Goal: Check status: Check status

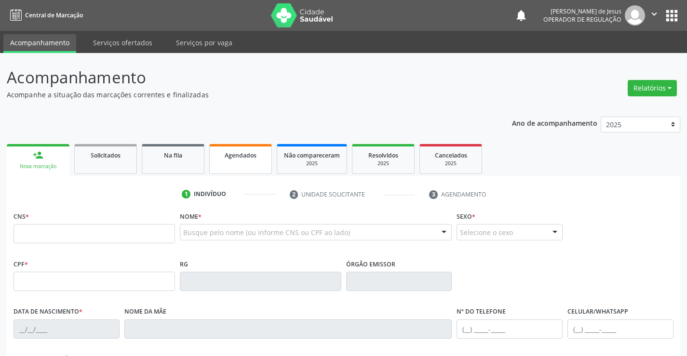
click at [236, 165] on link "Agendados" at bounding box center [240, 159] width 63 height 30
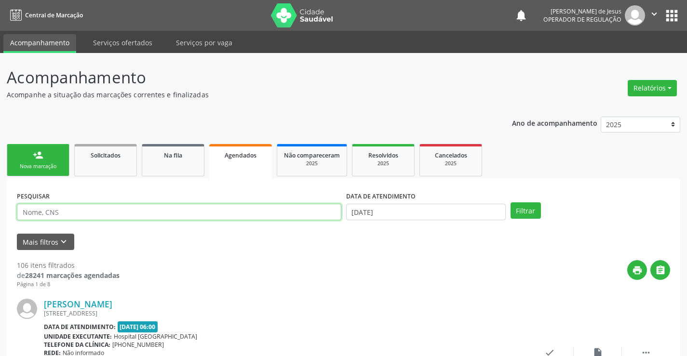
click at [166, 214] on input "text" at bounding box center [179, 212] width 325 height 16
type input "705000483523955"
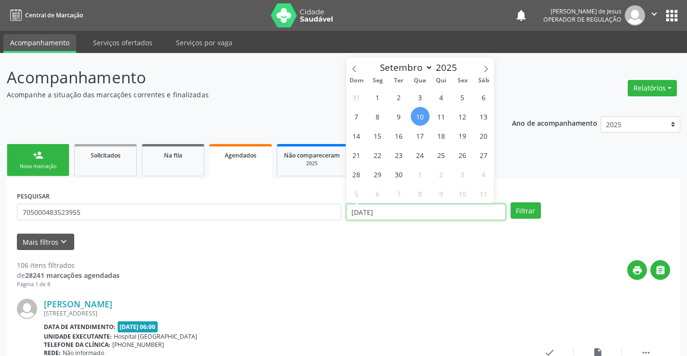
click at [418, 215] on input "[DATE]" at bounding box center [426, 212] width 160 height 16
click at [518, 203] on button "Filtrar" at bounding box center [526, 211] width 30 height 16
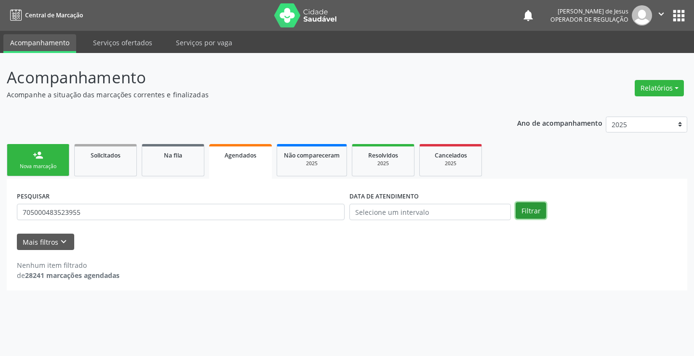
click at [518, 203] on button "Filtrar" at bounding box center [531, 211] width 30 height 16
click at [518, 207] on button "Filtrar" at bounding box center [531, 211] width 30 height 16
click at [516, 208] on div "Filtrar" at bounding box center [597, 211] width 166 height 16
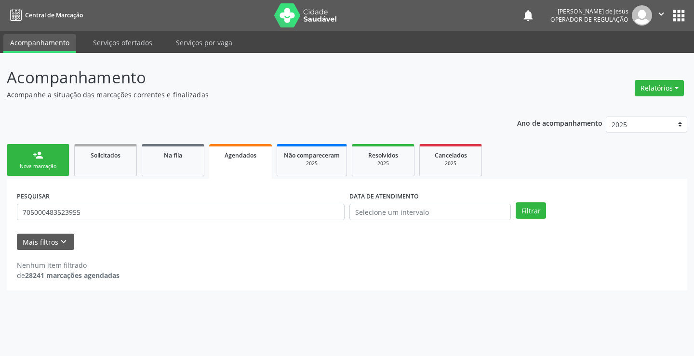
click at [516, 208] on div "Filtrar" at bounding box center [597, 211] width 166 height 16
click at [522, 209] on button "Filtrar" at bounding box center [531, 211] width 30 height 16
click at [305, 215] on input "705000483523955" at bounding box center [181, 212] width 328 height 16
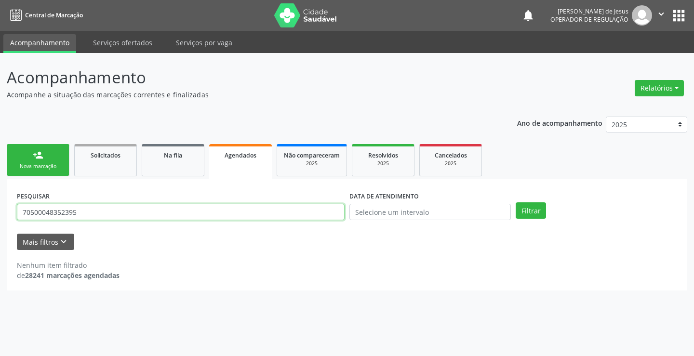
type input "705000483523955"
click at [516, 203] on button "Filtrar" at bounding box center [531, 211] width 30 height 16
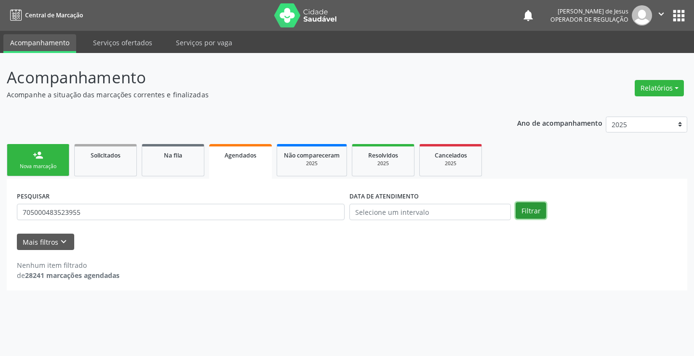
click at [526, 210] on button "Filtrar" at bounding box center [531, 211] width 30 height 16
click at [183, 161] on link "Na fila" at bounding box center [173, 160] width 63 height 32
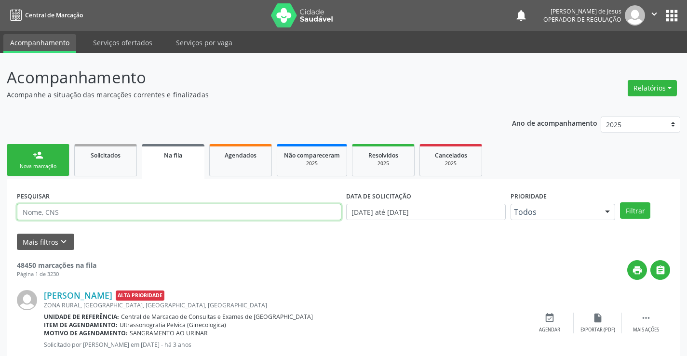
click at [163, 211] on input "text" at bounding box center [179, 212] width 325 height 16
type input "705000483523955"
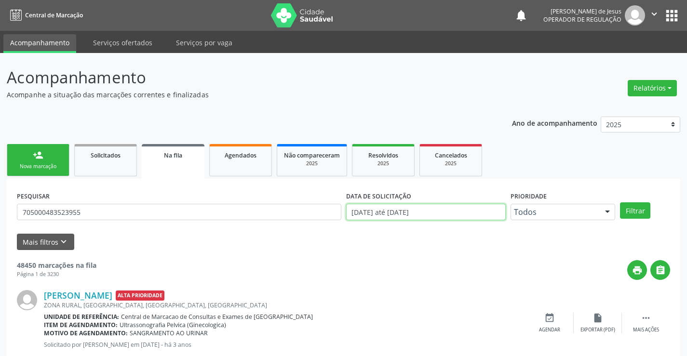
click at [434, 213] on input "[DATE] até [DATE]" at bounding box center [426, 212] width 160 height 16
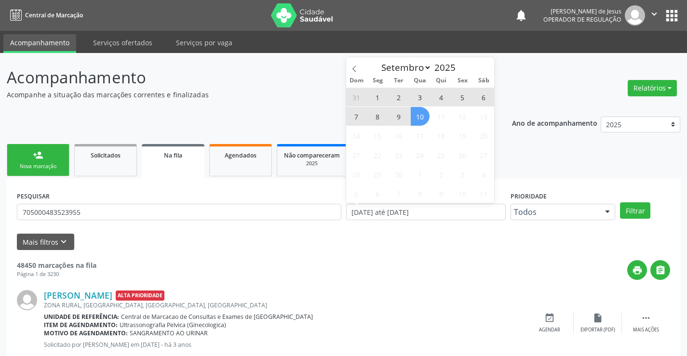
click at [420, 116] on span "10" at bounding box center [420, 116] width 19 height 19
type input "[DATE]"
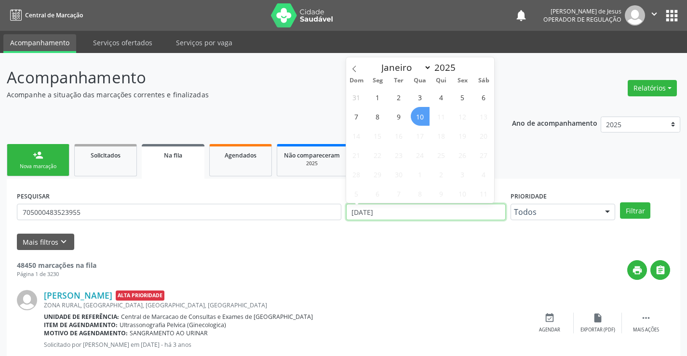
click at [453, 215] on input "[DATE]" at bounding box center [426, 212] width 160 height 16
type input "2023"
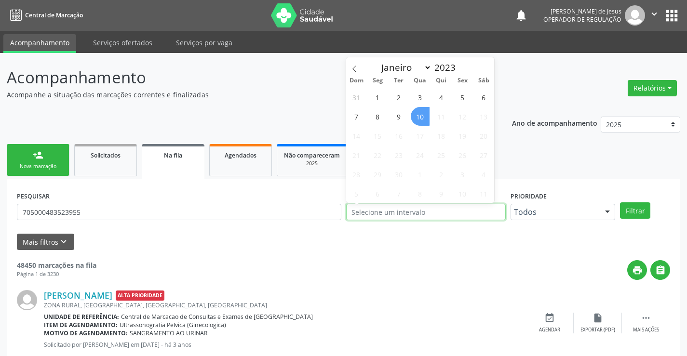
select select "0"
click at [626, 211] on button "Filtrar" at bounding box center [635, 211] width 30 height 16
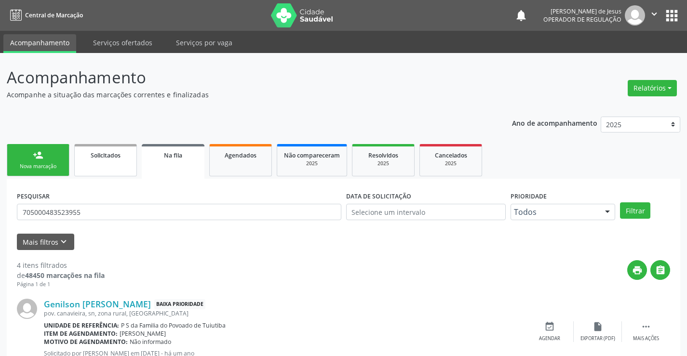
click at [108, 165] on link "Solicitados" at bounding box center [105, 160] width 63 height 32
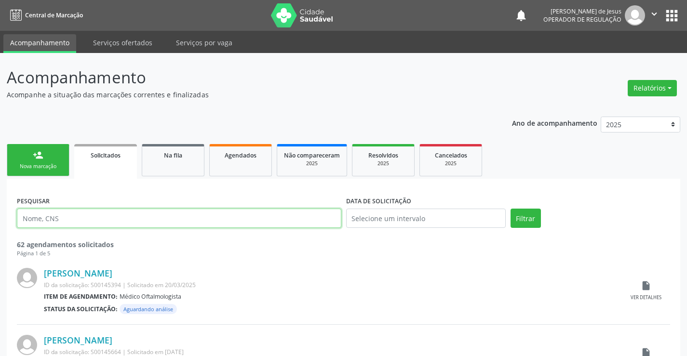
click at [149, 221] on input "text" at bounding box center [179, 218] width 325 height 19
click at [125, 167] on link "Solicitados" at bounding box center [105, 161] width 63 height 35
click at [174, 154] on span "Na fila" at bounding box center [173, 155] width 18 height 8
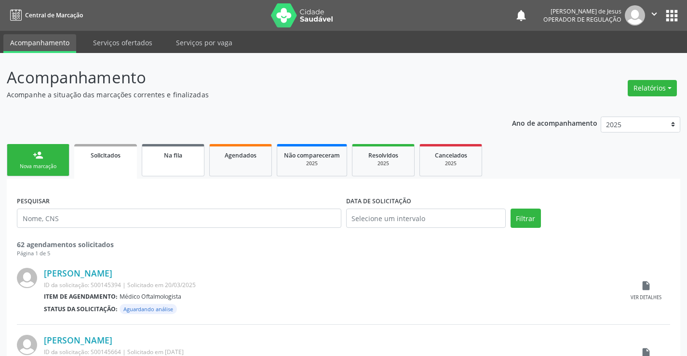
click at [174, 154] on span "Na fila" at bounding box center [173, 155] width 18 height 8
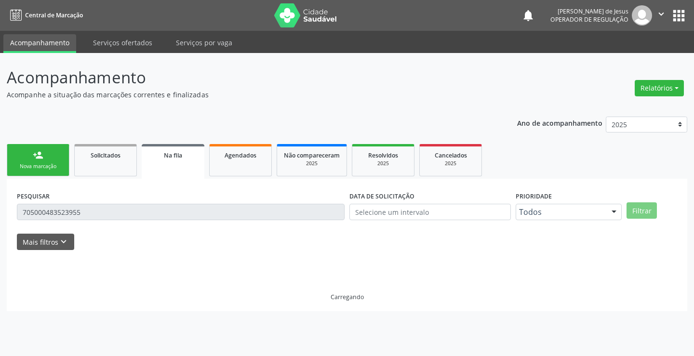
click at [174, 154] on span "Na fila" at bounding box center [173, 155] width 18 height 8
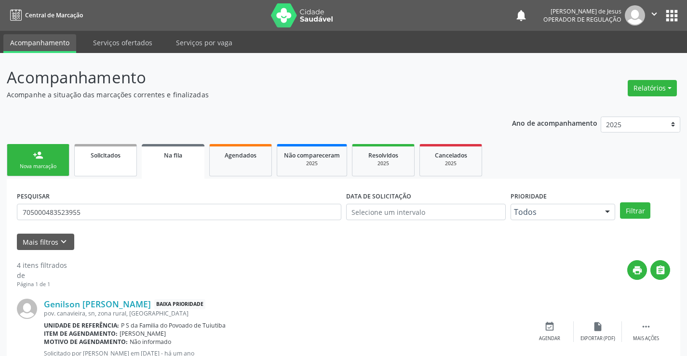
click at [120, 162] on link "Solicitados" at bounding box center [105, 160] width 63 height 32
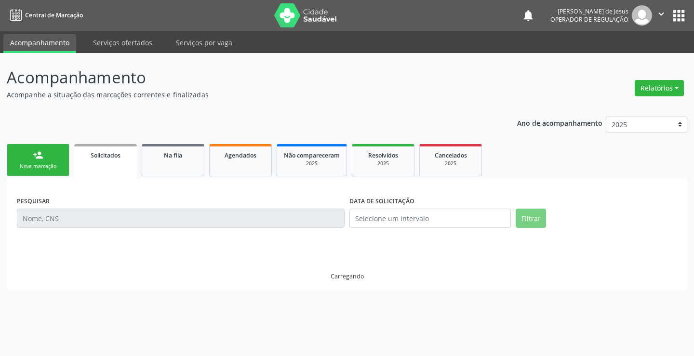
click at [120, 162] on link "Solicitados" at bounding box center [105, 161] width 63 height 35
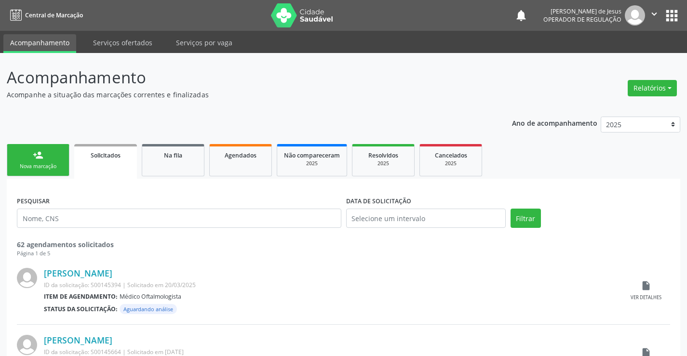
click at [120, 162] on link "Solicitados" at bounding box center [105, 161] width 63 height 35
click at [93, 212] on input "text" at bounding box center [179, 218] width 325 height 19
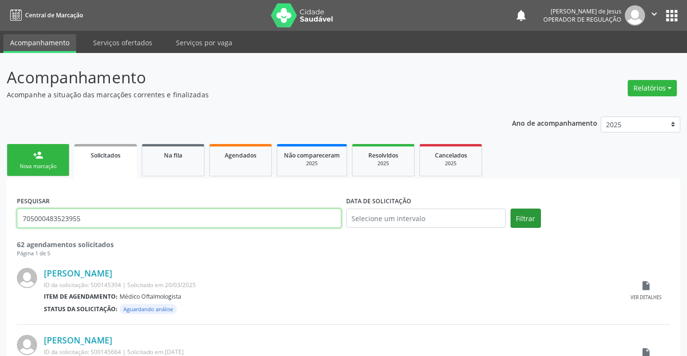
type input "705000483523955"
click at [525, 223] on button "Filtrar" at bounding box center [526, 218] width 30 height 19
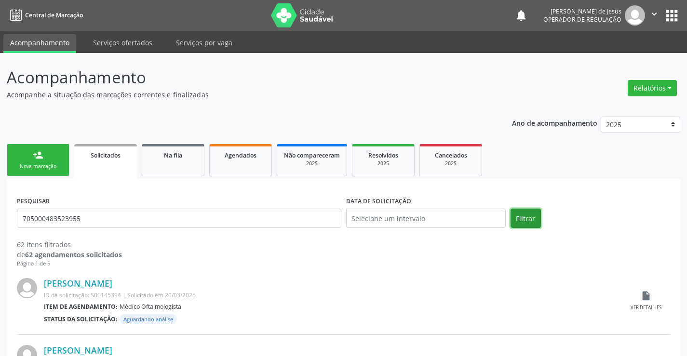
click at [517, 214] on button "Filtrar" at bounding box center [526, 218] width 30 height 19
click at [169, 208] on div "PESQUISAR 705000483523955" at bounding box center [178, 214] width 329 height 41
click at [169, 218] on input "705000483523955" at bounding box center [179, 218] width 325 height 19
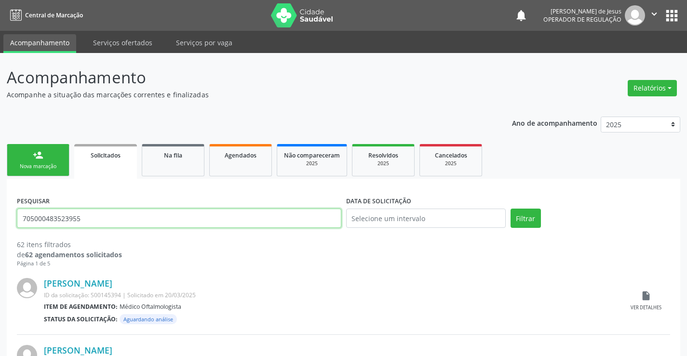
click at [169, 218] on input "705000483523955" at bounding box center [179, 218] width 325 height 19
type input "genielson [PERSON_NAME]"
click at [511, 209] on button "Filtrar" at bounding box center [526, 218] width 30 height 19
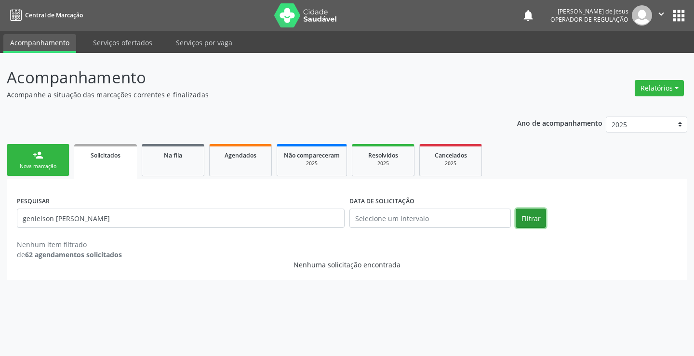
click at [532, 222] on button "Filtrar" at bounding box center [531, 218] width 30 height 19
click at [180, 156] on span "Na fila" at bounding box center [173, 155] width 18 height 8
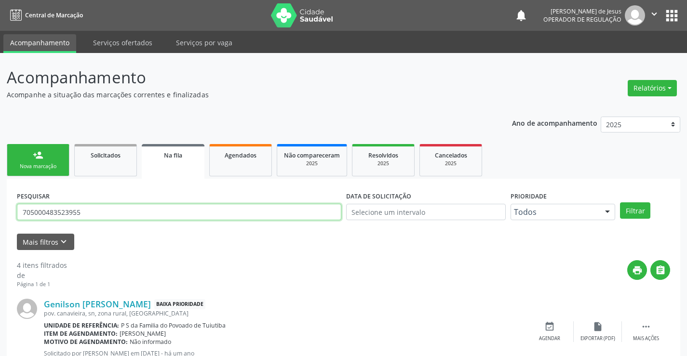
click at [177, 212] on input "705000483523955" at bounding box center [179, 212] width 325 height 16
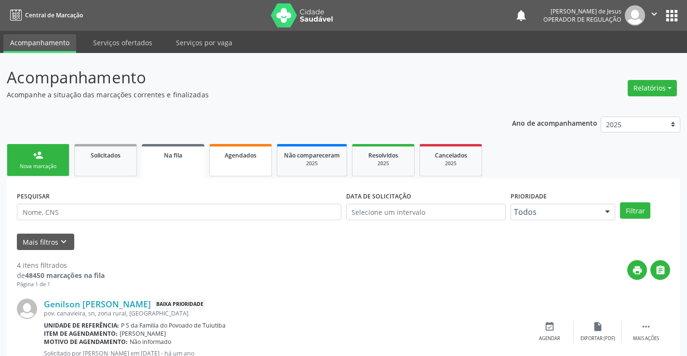
click at [233, 159] on span "Agendados" at bounding box center [241, 155] width 32 height 8
select select "8"
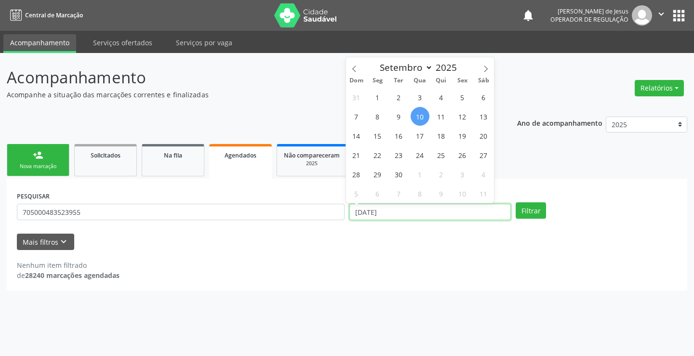
click at [482, 207] on input "[DATE]" at bounding box center [431, 212] width 162 height 16
click at [516, 203] on button "Filtrar" at bounding box center [531, 211] width 30 height 16
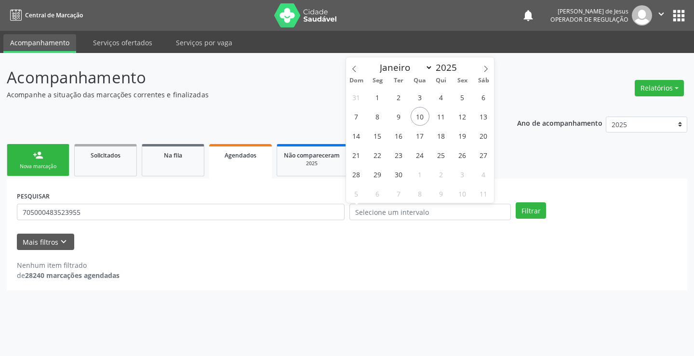
click at [533, 224] on div "PESQUISAR 705000483523955 DATA DE ATENDIMENTO Filtrar" at bounding box center [347, 208] width 666 height 38
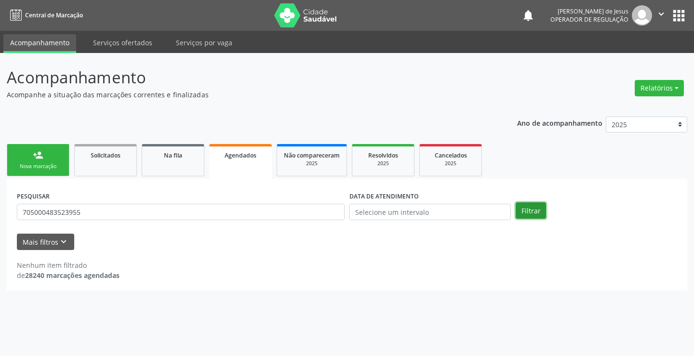
click at [529, 214] on button "Filtrar" at bounding box center [531, 211] width 30 height 16
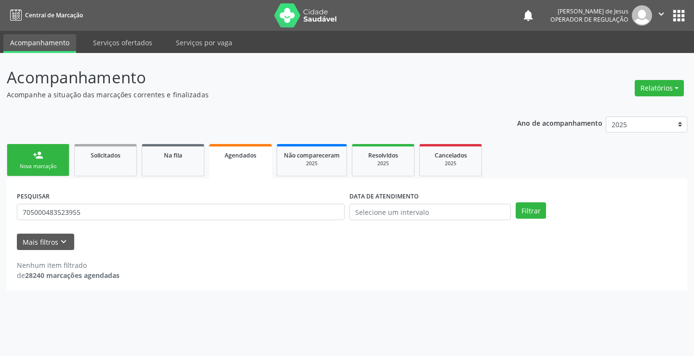
click at [522, 219] on div "PESQUISAR 705000483523955 DATA DE ATENDIMENTO Filtrar" at bounding box center [347, 208] width 666 height 38
click at [522, 216] on button "Filtrar" at bounding box center [531, 211] width 30 height 16
click at [166, 165] on link "Na fila" at bounding box center [173, 160] width 63 height 32
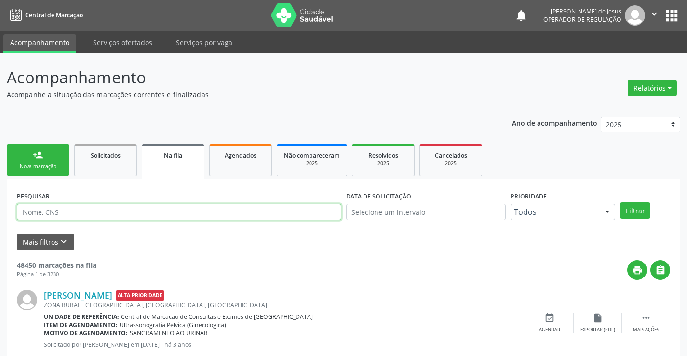
click at [151, 215] on input "text" at bounding box center [179, 212] width 325 height 16
type input "705000483523955"
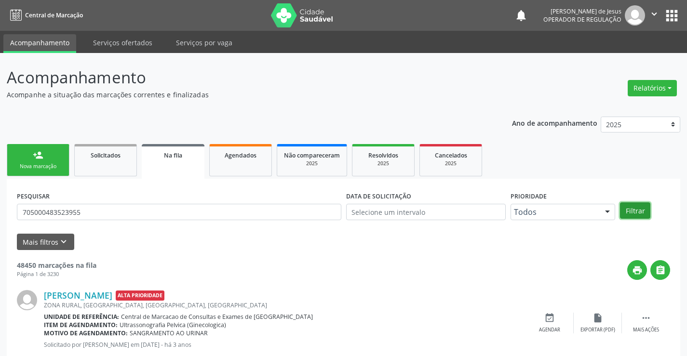
click at [638, 206] on button "Filtrar" at bounding box center [635, 211] width 30 height 16
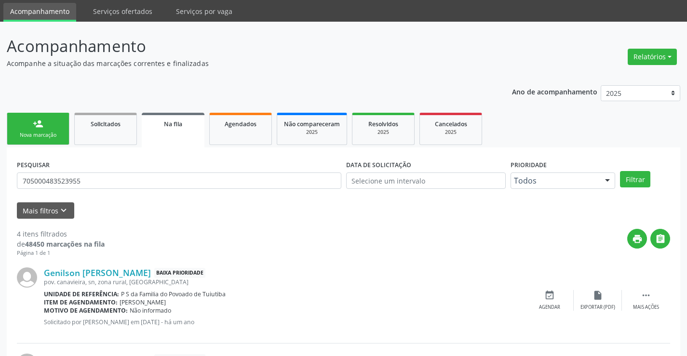
scroll to position [48, 0]
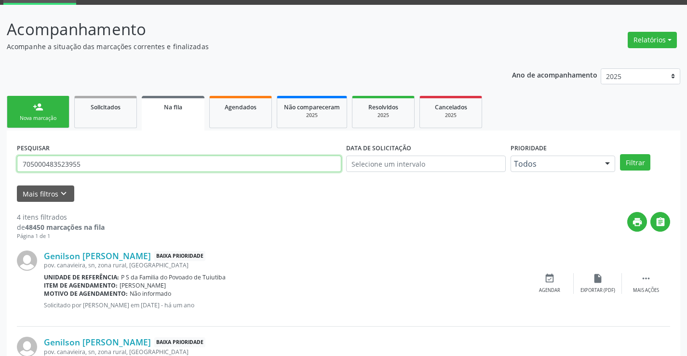
click at [186, 160] on input "705000483523955" at bounding box center [179, 164] width 325 height 16
type input "708605056045289"
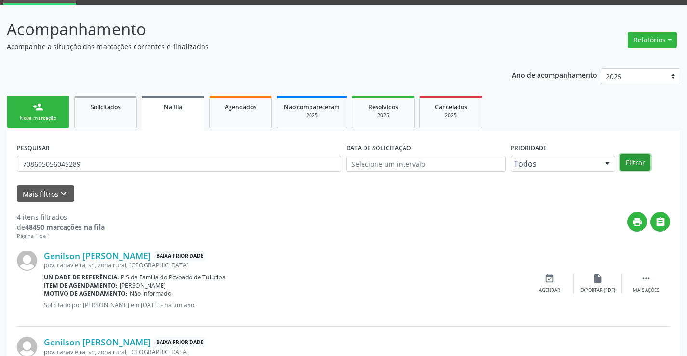
click at [632, 165] on button "Filtrar" at bounding box center [635, 162] width 30 height 16
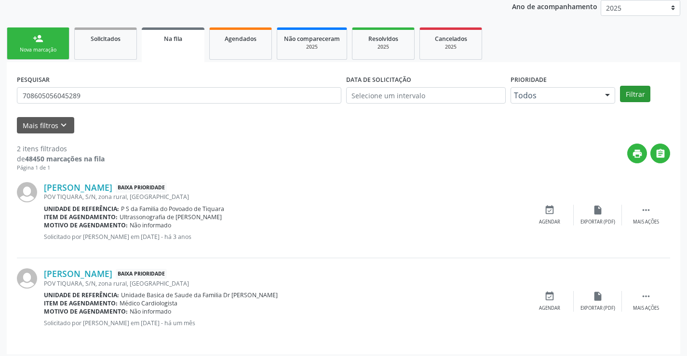
scroll to position [122, 0]
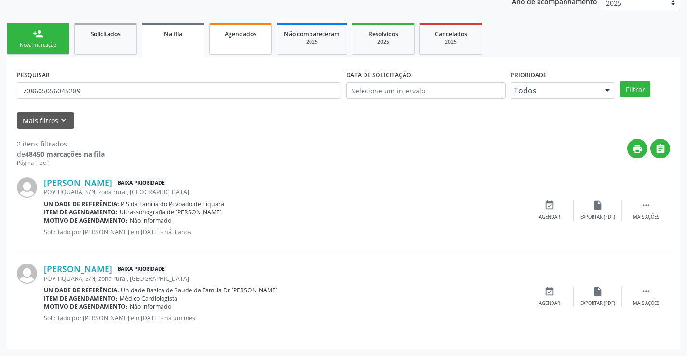
click at [239, 35] on span "Agendados" at bounding box center [241, 34] width 32 height 8
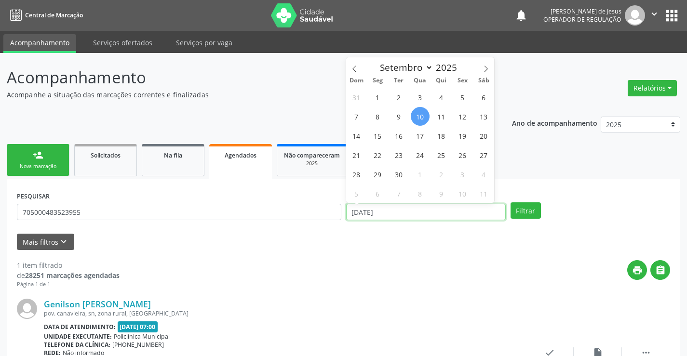
click at [443, 217] on input "[DATE]" at bounding box center [426, 212] width 160 height 16
click at [443, 216] on input "[DATE]" at bounding box center [426, 212] width 160 height 16
click at [511, 203] on button "Filtrar" at bounding box center [526, 211] width 30 height 16
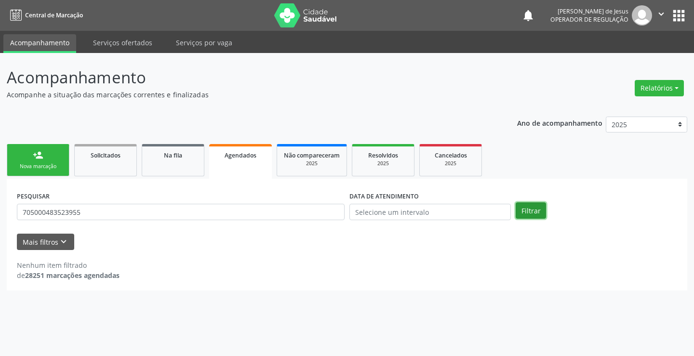
click at [529, 213] on button "Filtrar" at bounding box center [531, 211] width 30 height 16
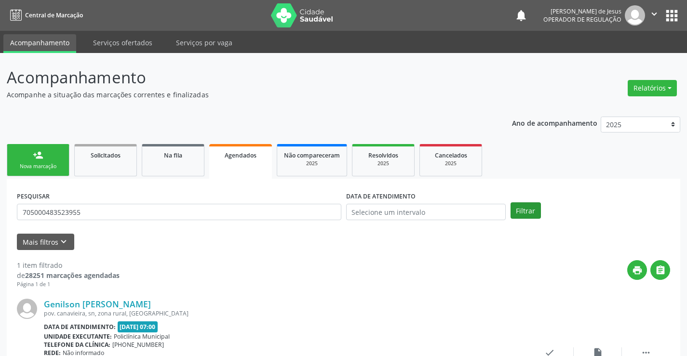
scroll to position [88, 0]
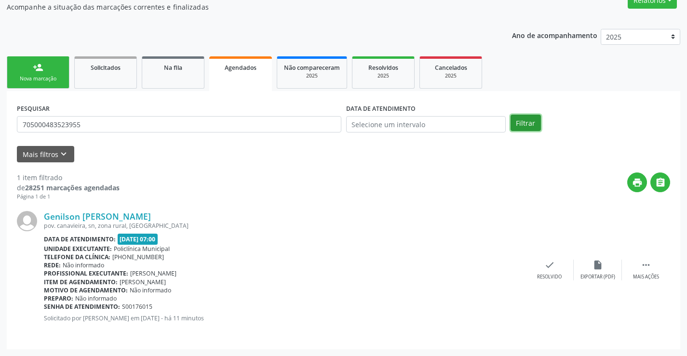
click at [521, 131] on button "Filtrar" at bounding box center [526, 123] width 30 height 16
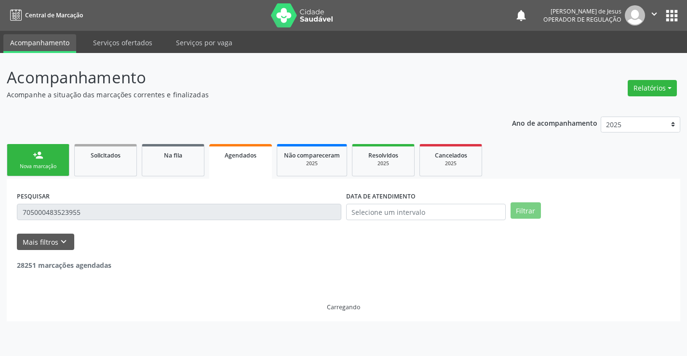
scroll to position [0, 0]
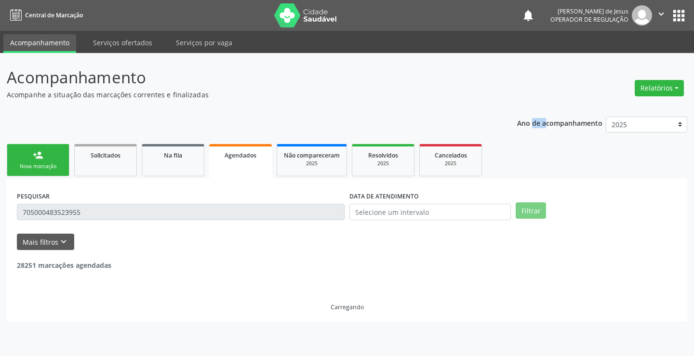
click at [521, 131] on div "Ano de acompanhamento 2025 2024 2023" at bounding box center [602, 126] width 170 height 32
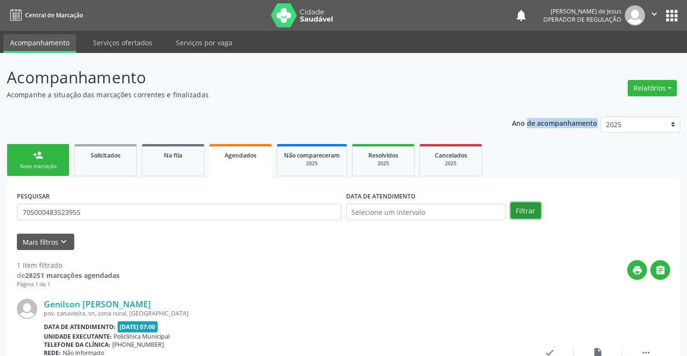
click at [536, 209] on button "Filtrar" at bounding box center [526, 211] width 30 height 16
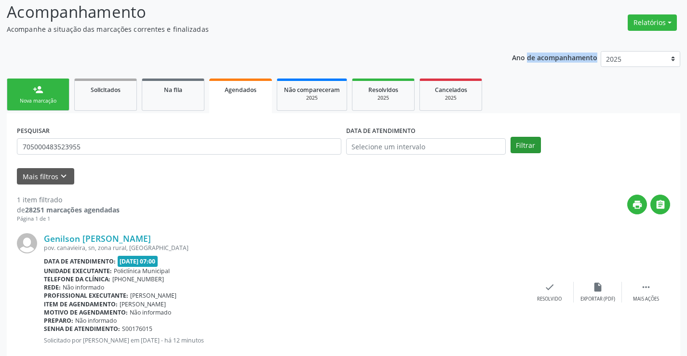
scroll to position [88, 0]
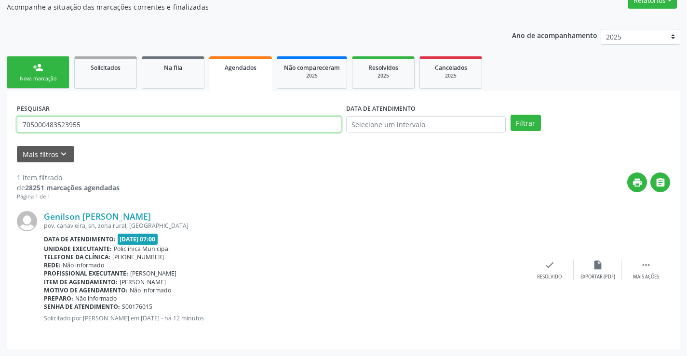
click at [291, 123] on input "705000483523955" at bounding box center [179, 124] width 325 height 16
type input "70810"
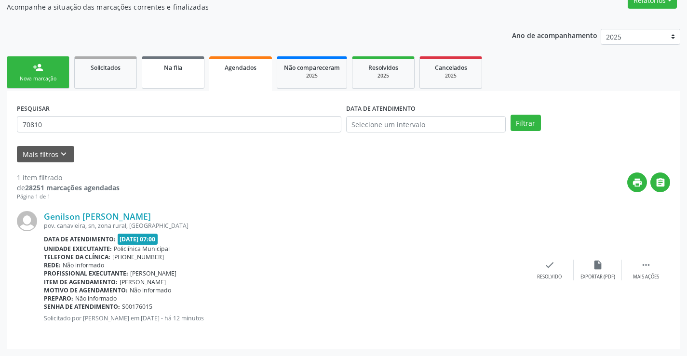
click at [151, 68] on div "Na fila" at bounding box center [173, 67] width 48 height 10
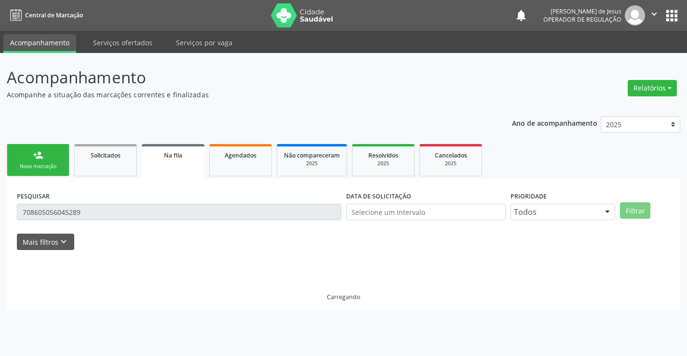
scroll to position [0, 0]
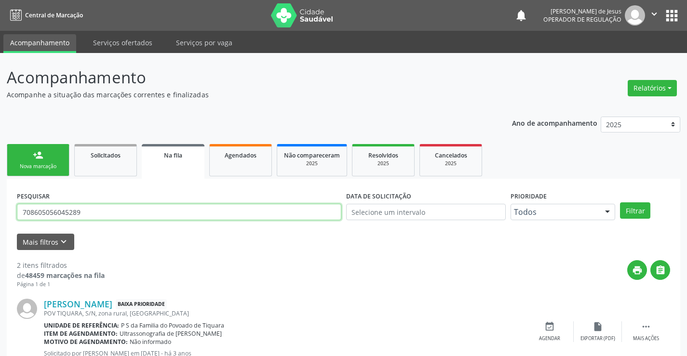
click at [135, 214] on input "708605056045289" at bounding box center [179, 212] width 325 height 16
type input "708108533522532"
click at [620, 203] on button "Filtrar" at bounding box center [635, 211] width 30 height 16
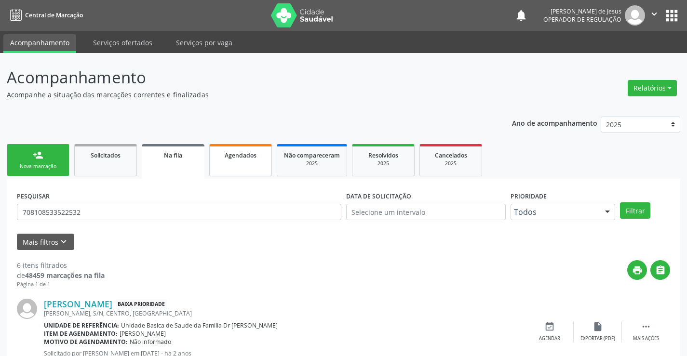
click at [248, 161] on link "Agendados" at bounding box center [240, 160] width 63 height 32
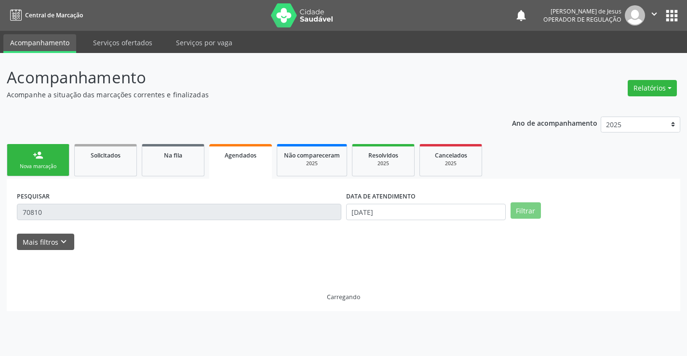
click at [248, 161] on link "Agendados" at bounding box center [240, 161] width 63 height 35
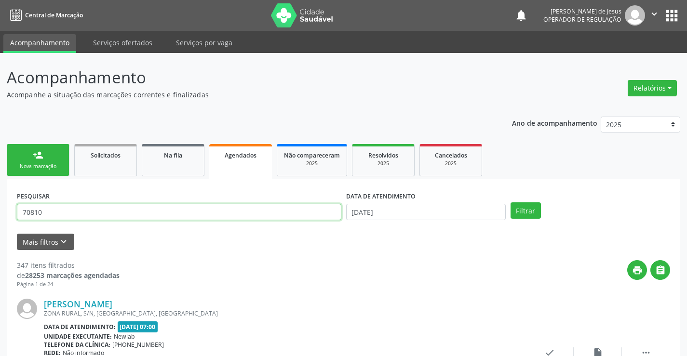
click at [180, 213] on input "70810" at bounding box center [179, 212] width 325 height 16
type input "708108533522532"
click at [511, 203] on button "Filtrar" at bounding box center [526, 211] width 30 height 16
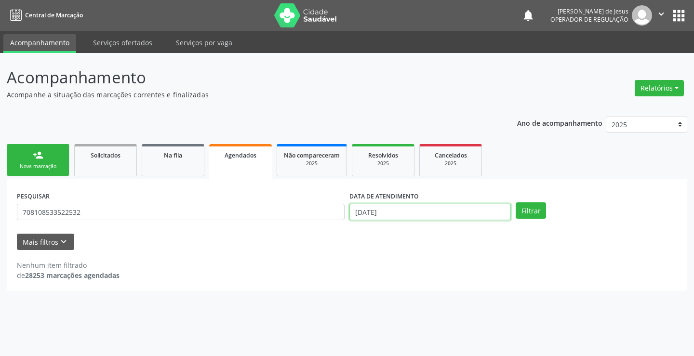
click at [451, 215] on input "[DATE]" at bounding box center [431, 212] width 162 height 16
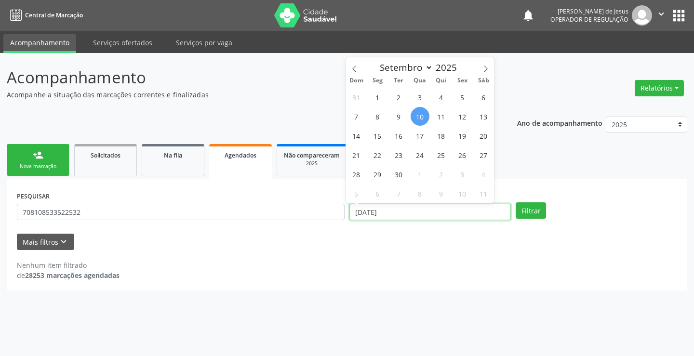
click at [451, 215] on input "[DATE]" at bounding box center [431, 212] width 162 height 16
click at [516, 203] on button "Filtrar" at bounding box center [531, 211] width 30 height 16
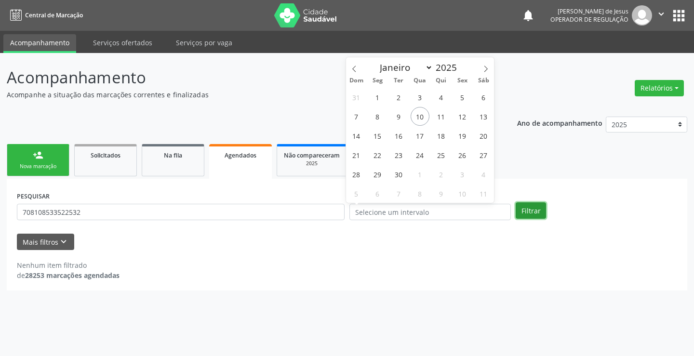
click at [533, 209] on button "Filtrar" at bounding box center [531, 211] width 30 height 16
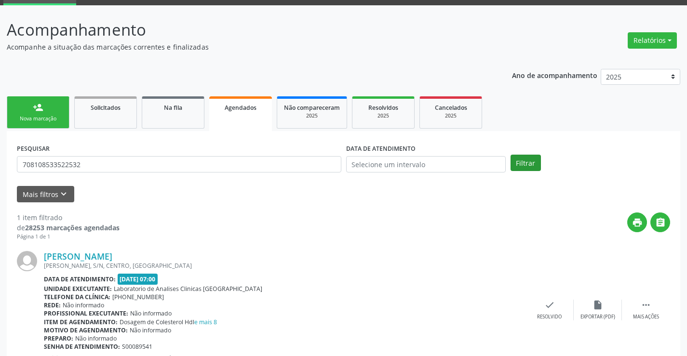
scroll to position [88, 0]
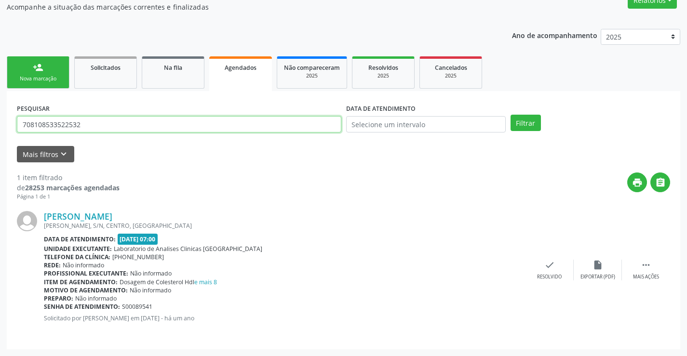
click at [292, 121] on input "708108533522532" at bounding box center [179, 124] width 325 height 16
click at [511, 115] on button "Filtrar" at bounding box center [526, 123] width 30 height 16
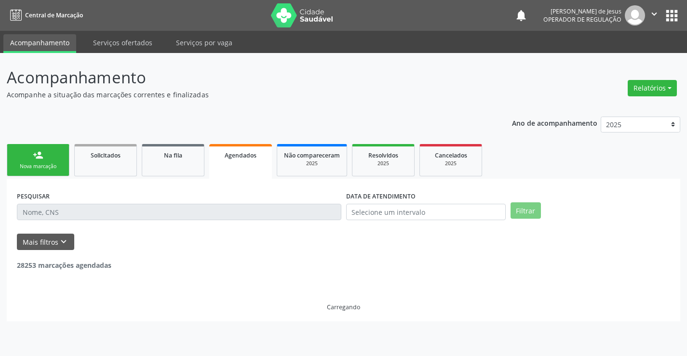
scroll to position [0, 0]
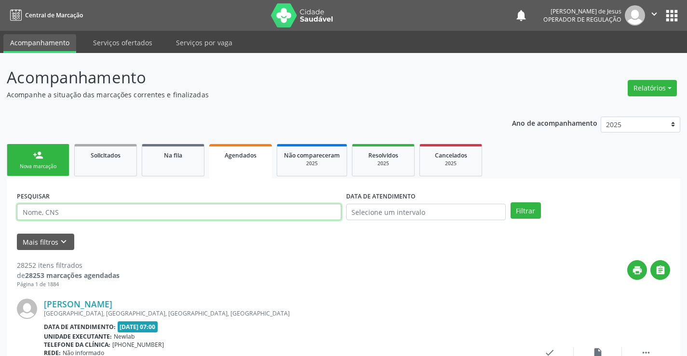
click at [204, 218] on input "text" at bounding box center [179, 212] width 325 height 16
type input "708604584470485"
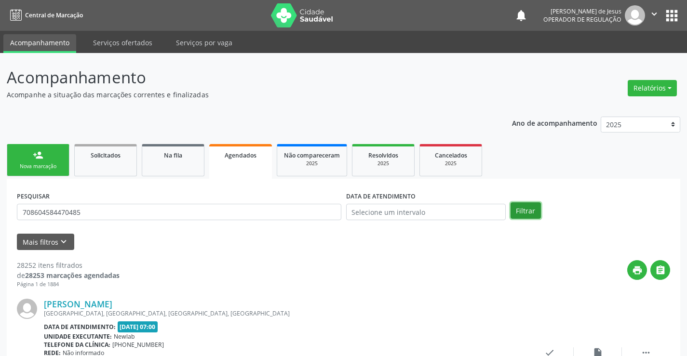
click at [521, 206] on button "Filtrar" at bounding box center [526, 211] width 30 height 16
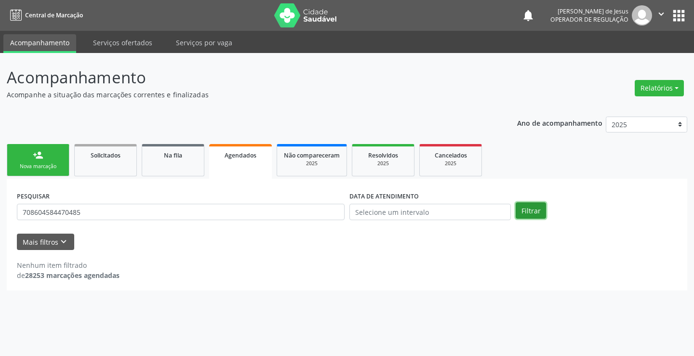
click at [521, 206] on button "Filtrar" at bounding box center [531, 211] width 30 height 16
click at [117, 162] on link "Solicitados" at bounding box center [105, 160] width 63 height 32
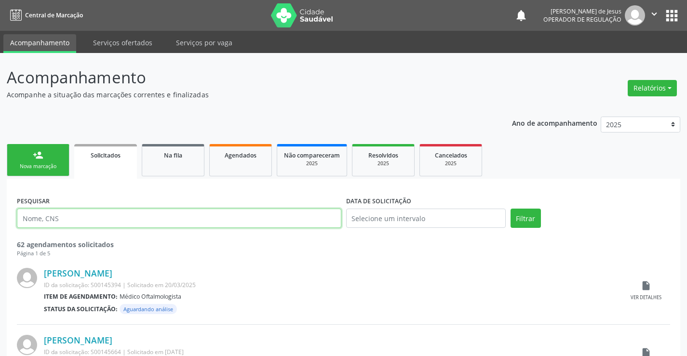
click at [120, 224] on input "text" at bounding box center [179, 218] width 325 height 19
type input "708604584470485"
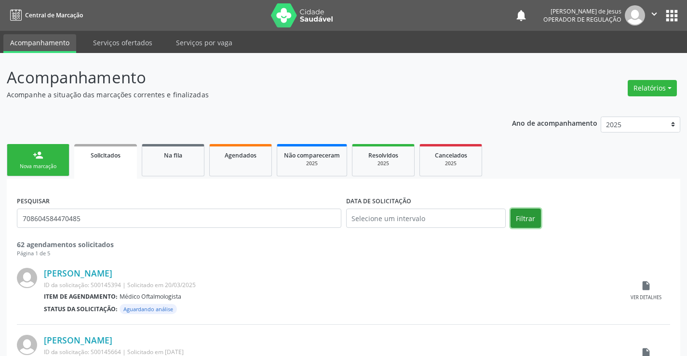
click at [524, 213] on button "Filtrar" at bounding box center [526, 218] width 30 height 19
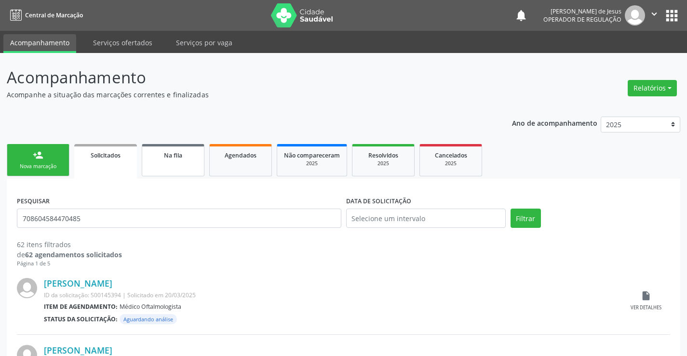
click at [166, 157] on span "Na fila" at bounding box center [173, 155] width 18 height 8
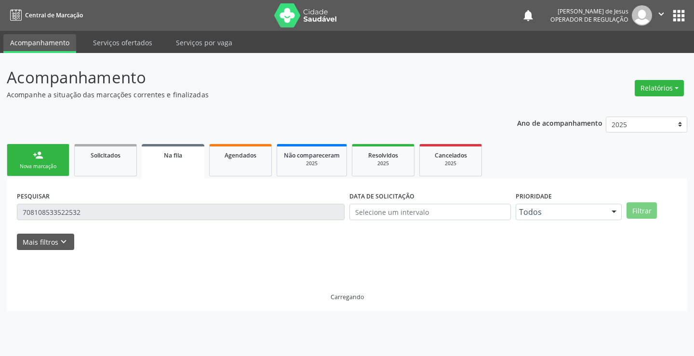
click at [162, 206] on input "708108533522532" at bounding box center [181, 212] width 328 height 16
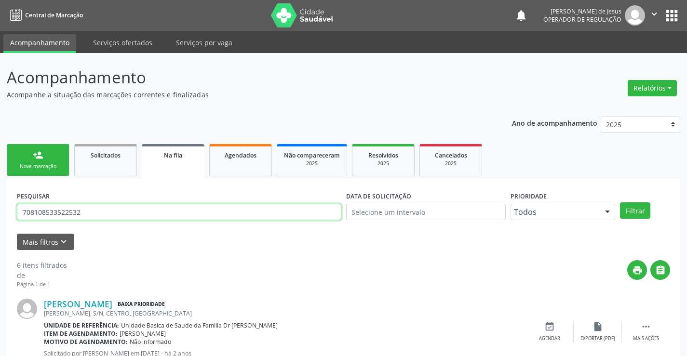
click at [163, 206] on input "708108533522532" at bounding box center [179, 212] width 325 height 16
drag, startPoint x: 163, startPoint y: 206, endPoint x: 157, endPoint y: 209, distance: 6.0
click at [162, 207] on input "708108533522532" at bounding box center [179, 212] width 325 height 16
type input "anaires dos santos"
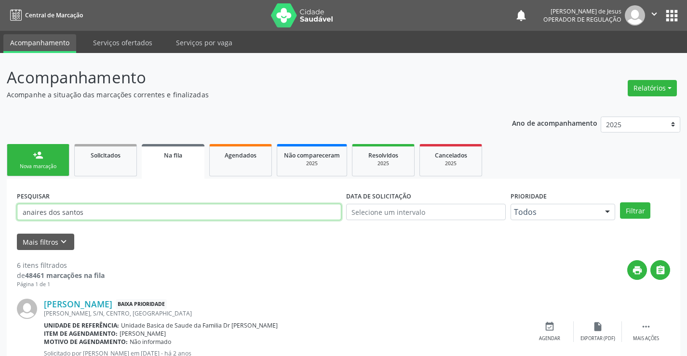
click at [620, 203] on button "Filtrar" at bounding box center [635, 211] width 30 height 16
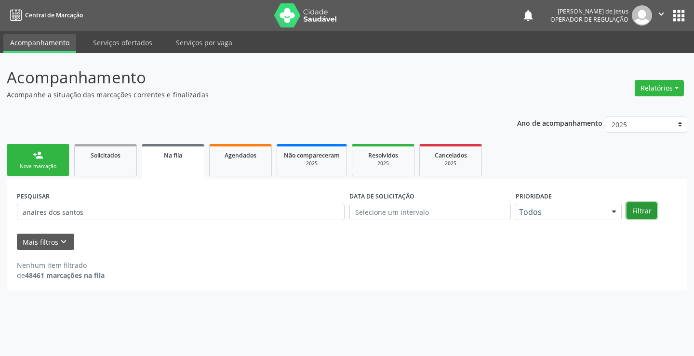
click at [640, 209] on button "Filtrar" at bounding box center [642, 211] width 30 height 16
click at [272, 208] on input "anaires dos santos" at bounding box center [181, 212] width 328 height 16
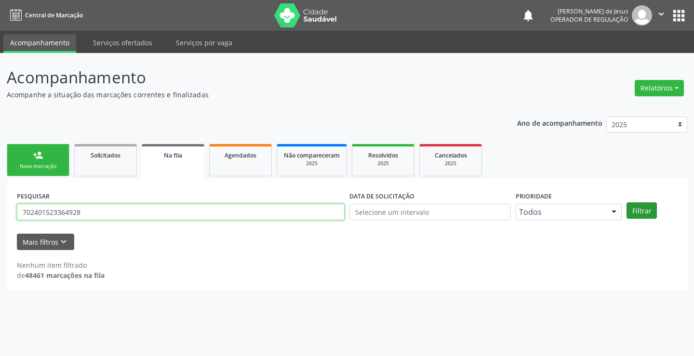
type input "702401523364928"
click at [640, 207] on button "Filtrar" at bounding box center [642, 211] width 30 height 16
click at [240, 145] on link "Agendados" at bounding box center [240, 160] width 63 height 32
select select "8"
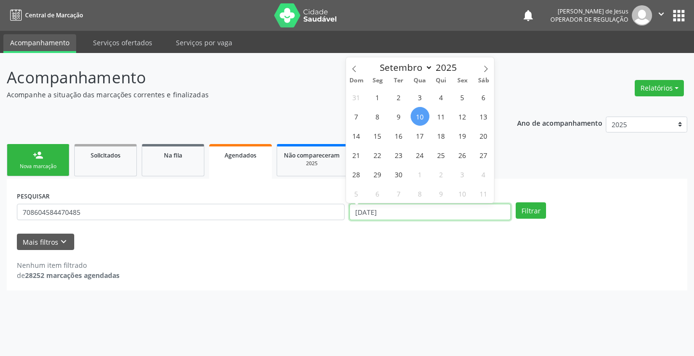
click at [452, 204] on input "[DATE]" at bounding box center [431, 212] width 162 height 16
click at [516, 203] on button "Filtrar" at bounding box center [531, 211] width 30 height 16
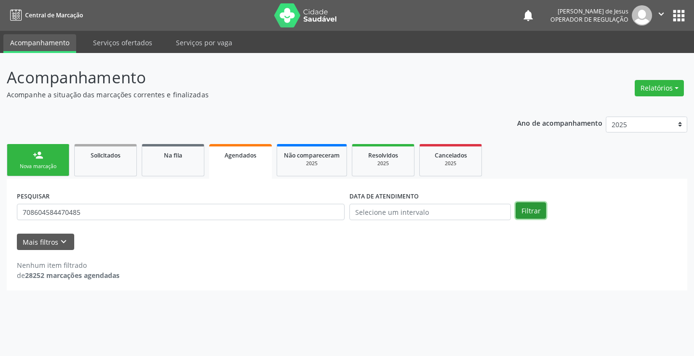
click at [541, 214] on button "Filtrar" at bounding box center [531, 211] width 30 height 16
click at [104, 150] on div "Solicitados" at bounding box center [106, 155] width 48 height 10
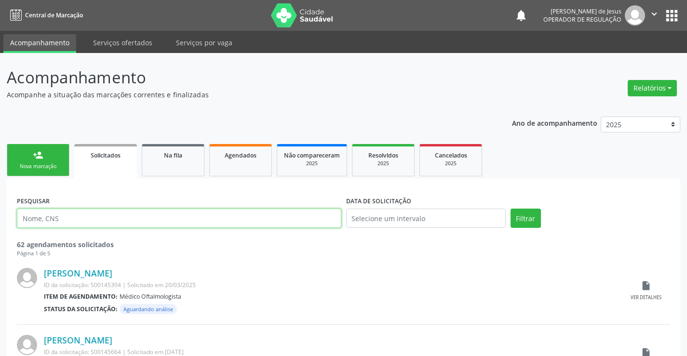
click at [52, 226] on input "text" at bounding box center [179, 218] width 325 height 19
type input "702401523364928"
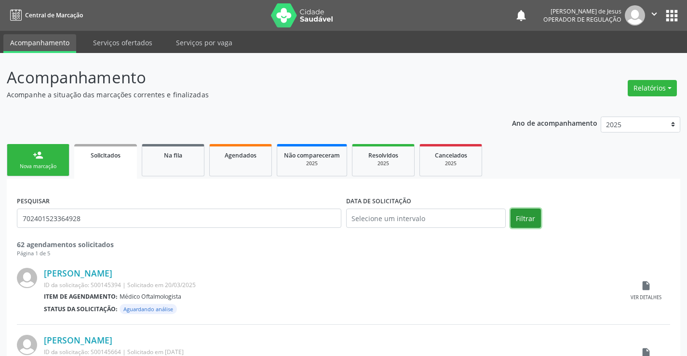
click at [521, 219] on button "Filtrar" at bounding box center [526, 218] width 30 height 19
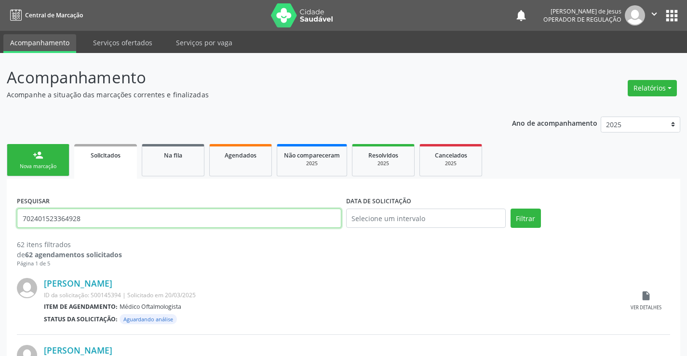
click at [193, 219] on input "702401523364928" at bounding box center [179, 218] width 325 height 19
click at [511, 209] on button "Filtrar" at bounding box center [526, 218] width 30 height 19
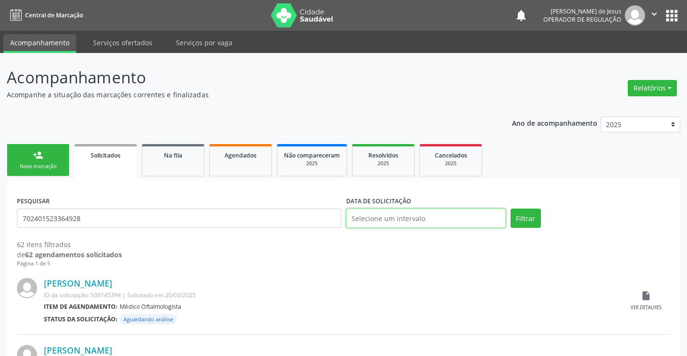
click at [425, 224] on input "text" at bounding box center [426, 218] width 160 height 19
click at [528, 217] on button "Filtrar" at bounding box center [526, 218] width 30 height 19
click at [180, 161] on link "Na fila" at bounding box center [173, 160] width 63 height 32
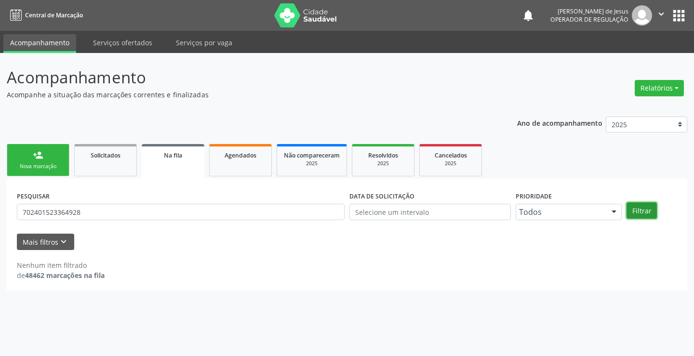
click at [640, 218] on button "Filtrar" at bounding box center [642, 211] width 30 height 16
click at [184, 214] on input "702401523364928" at bounding box center [181, 212] width 328 height 16
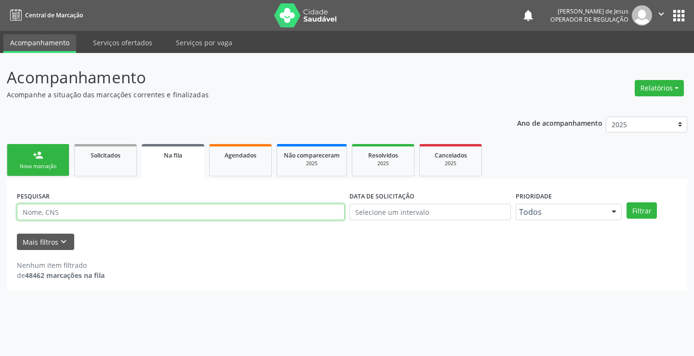
click at [627, 203] on button "Filtrar" at bounding box center [642, 211] width 30 height 16
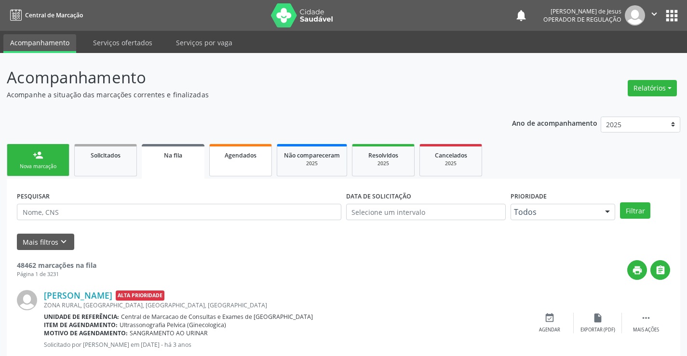
click at [231, 164] on link "Agendados" at bounding box center [240, 160] width 63 height 32
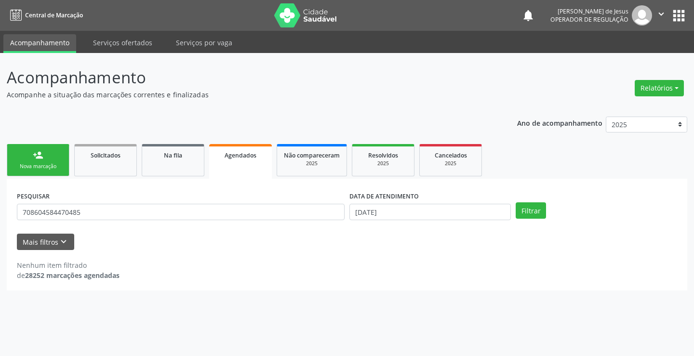
click at [219, 171] on link "Agendados" at bounding box center [240, 161] width 63 height 35
click at [206, 216] on input "708604584470485" at bounding box center [181, 212] width 328 height 16
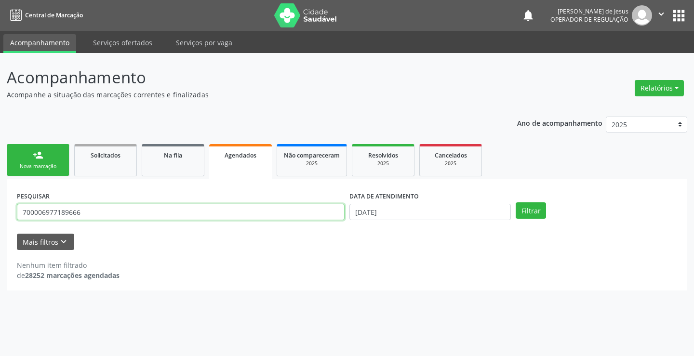
type input "700006977189666"
click at [516, 203] on button "Filtrar" at bounding box center [531, 211] width 30 height 16
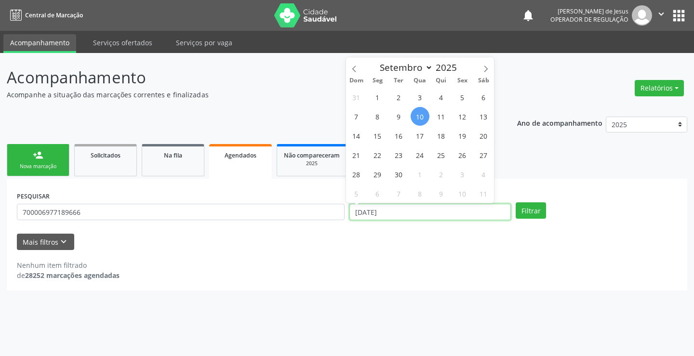
click at [379, 217] on input "[DATE]" at bounding box center [431, 212] width 162 height 16
click at [516, 203] on button "Filtrar" at bounding box center [531, 211] width 30 height 16
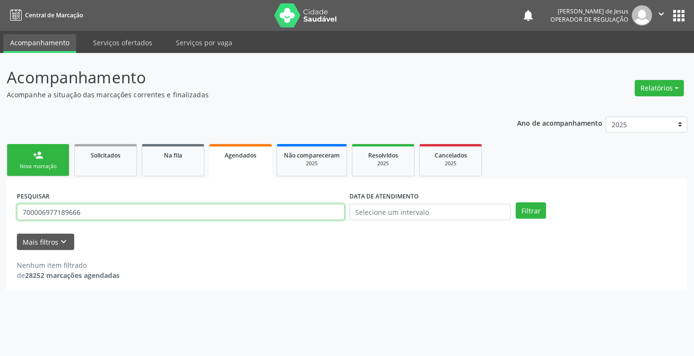
click at [285, 208] on input "700006977189666" at bounding box center [181, 212] width 328 height 16
type input "700006977189600"
click at [516, 203] on button "Filtrar" at bounding box center [531, 211] width 30 height 16
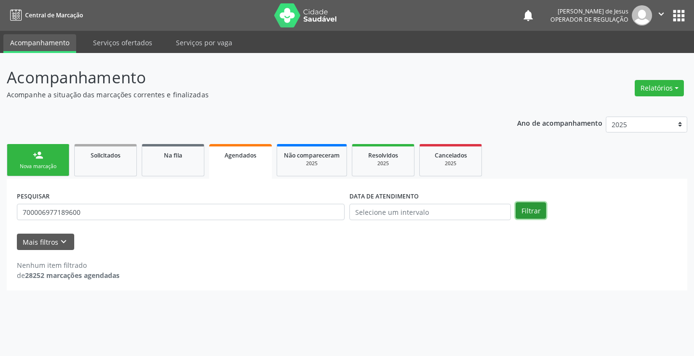
click at [536, 215] on button "Filtrar" at bounding box center [531, 211] width 30 height 16
click at [177, 160] on link "Na fila" at bounding box center [173, 160] width 63 height 32
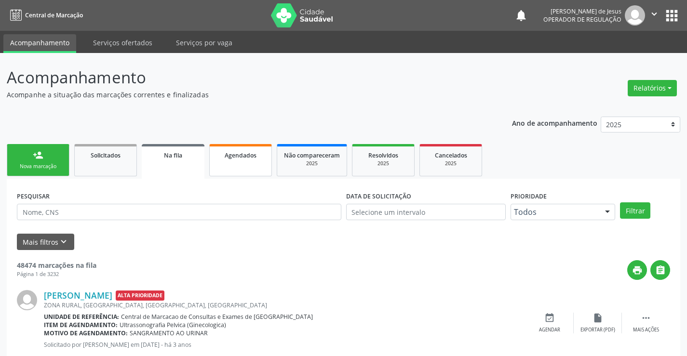
click at [221, 167] on link "Agendados" at bounding box center [240, 160] width 63 height 32
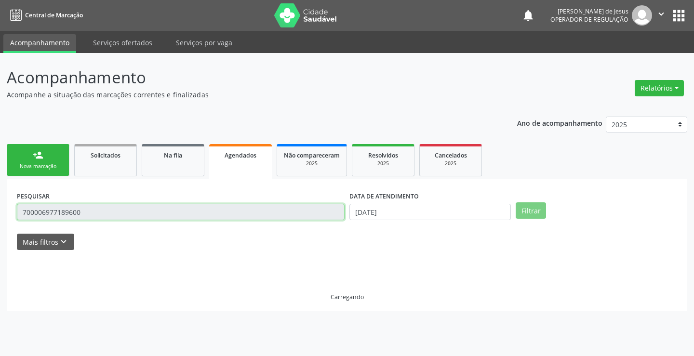
click at [170, 209] on input "700006977189600" at bounding box center [181, 212] width 328 height 16
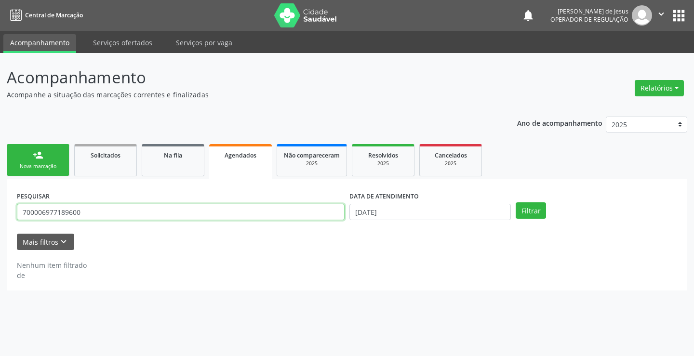
click at [170, 209] on input "700006977189600" at bounding box center [181, 212] width 328 height 16
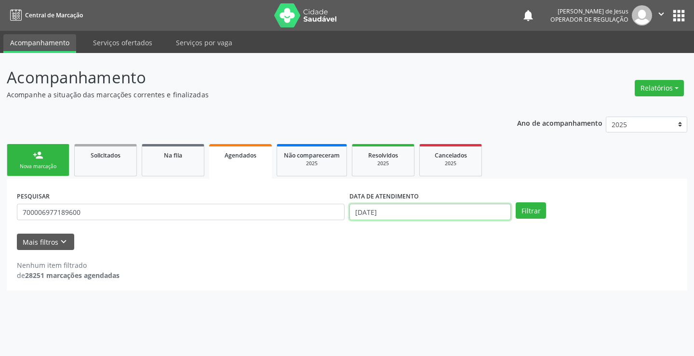
click at [496, 211] on input "[DATE]" at bounding box center [431, 212] width 162 height 16
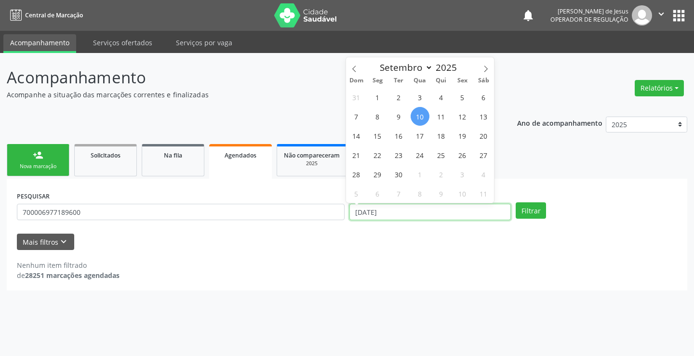
click at [496, 211] on input "[DATE]" at bounding box center [431, 212] width 162 height 16
click at [516, 203] on button "Filtrar" at bounding box center [531, 211] width 30 height 16
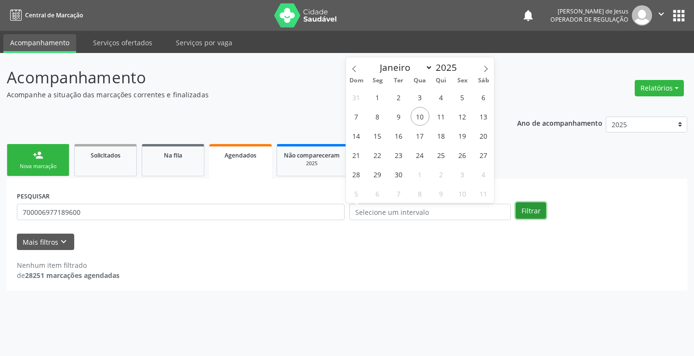
click at [535, 212] on button "Filtrar" at bounding box center [531, 211] width 30 height 16
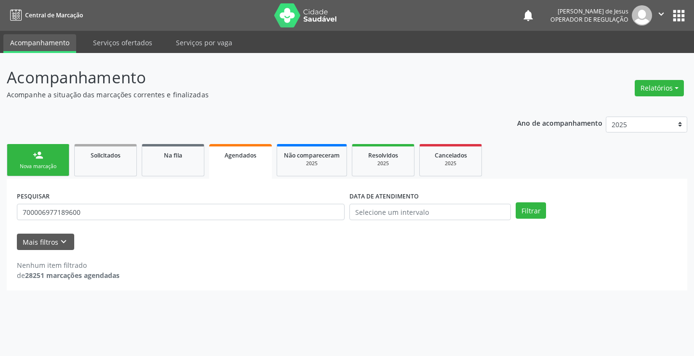
click at [179, 199] on div "PESQUISAR 700006977189600" at bounding box center [180, 208] width 333 height 38
click at [176, 214] on input "700006977189600" at bounding box center [181, 212] width 328 height 16
type input "700006977189600"
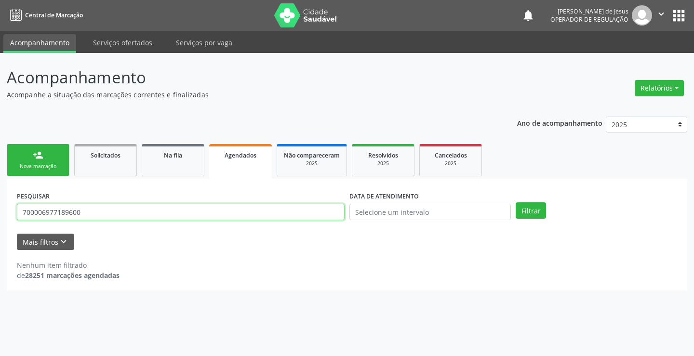
click at [516, 203] on button "Filtrar" at bounding box center [531, 211] width 30 height 16
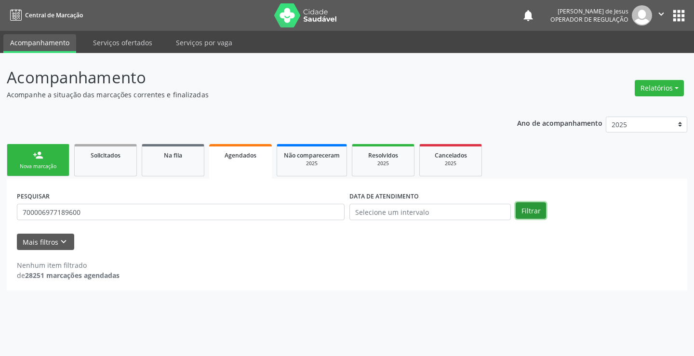
click at [520, 210] on button "Filtrar" at bounding box center [531, 211] width 30 height 16
click at [163, 163] on link "Na fila" at bounding box center [173, 160] width 63 height 32
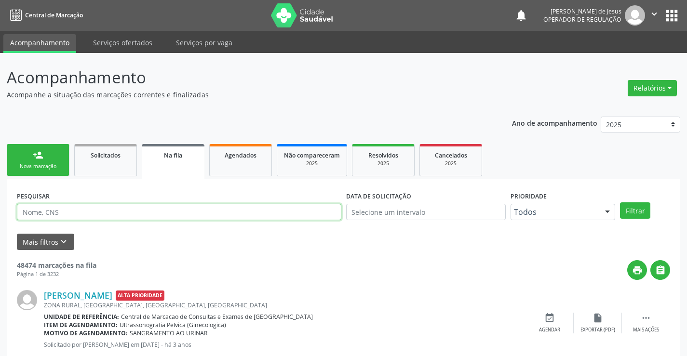
click at [271, 209] on input "text" at bounding box center [179, 212] width 325 height 16
type input "700006977189600"
click at [620, 203] on button "Filtrar" at bounding box center [635, 211] width 30 height 16
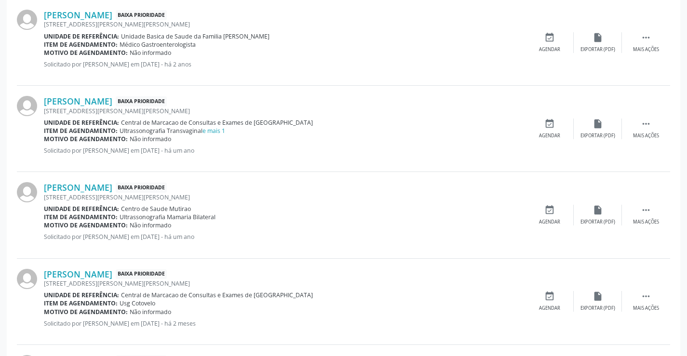
scroll to position [381, 0]
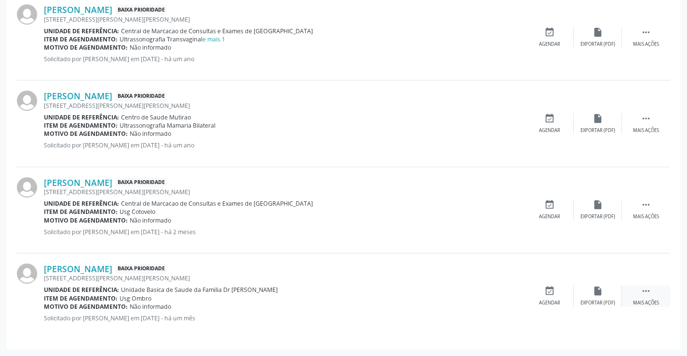
click at [649, 290] on icon "" at bounding box center [646, 291] width 11 height 11
click at [649, 289] on icon "" at bounding box center [646, 291] width 11 height 11
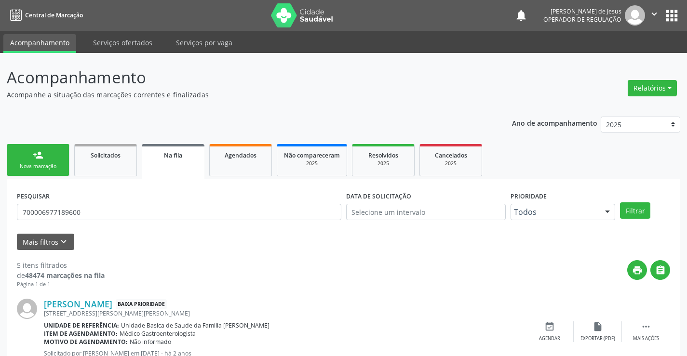
click at [652, 11] on icon "" at bounding box center [654, 14] width 11 height 11
click at [630, 56] on link "Sair" at bounding box center [630, 59] width 67 height 14
